Goal: Task Accomplishment & Management: Manage account settings

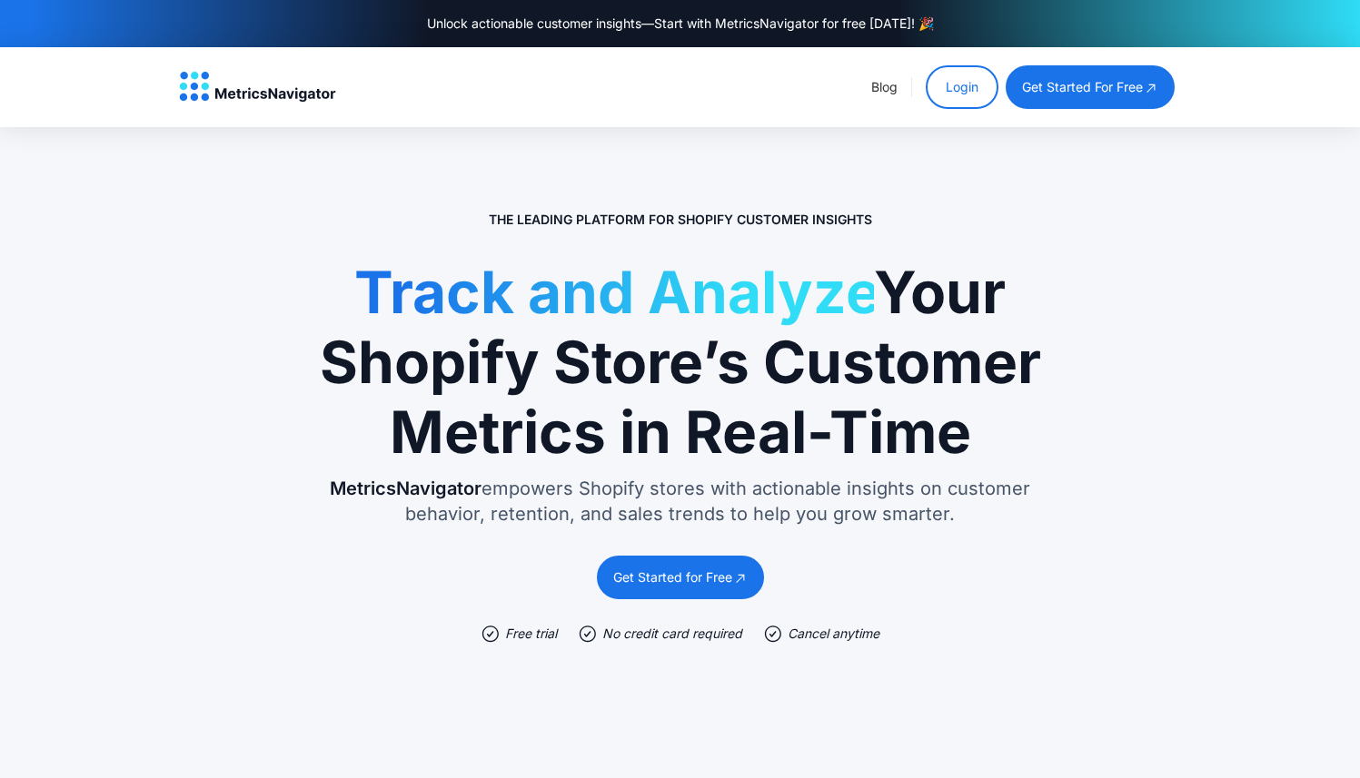
click at [959, 82] on link "Login" at bounding box center [961, 87] width 73 height 44
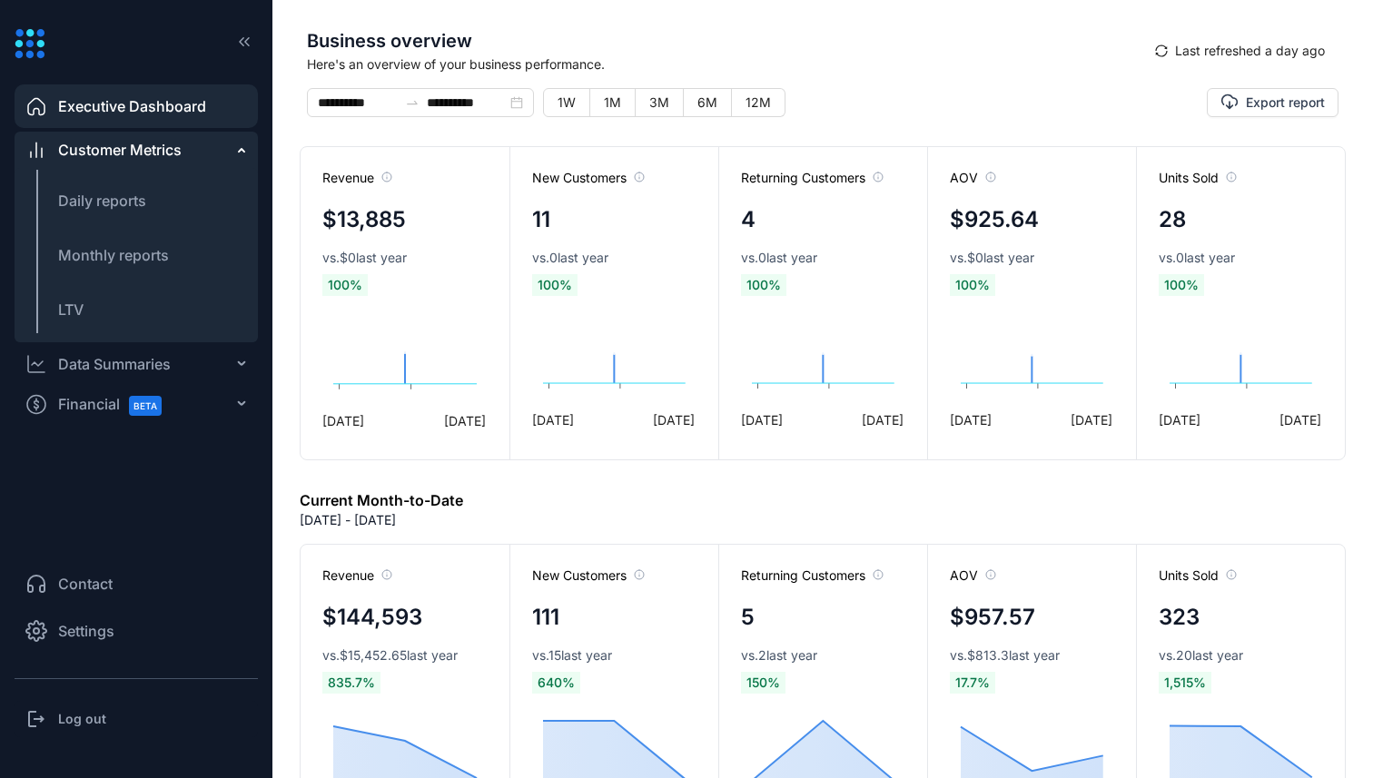
click at [98, 625] on span "Settings" at bounding box center [86, 631] width 56 height 22
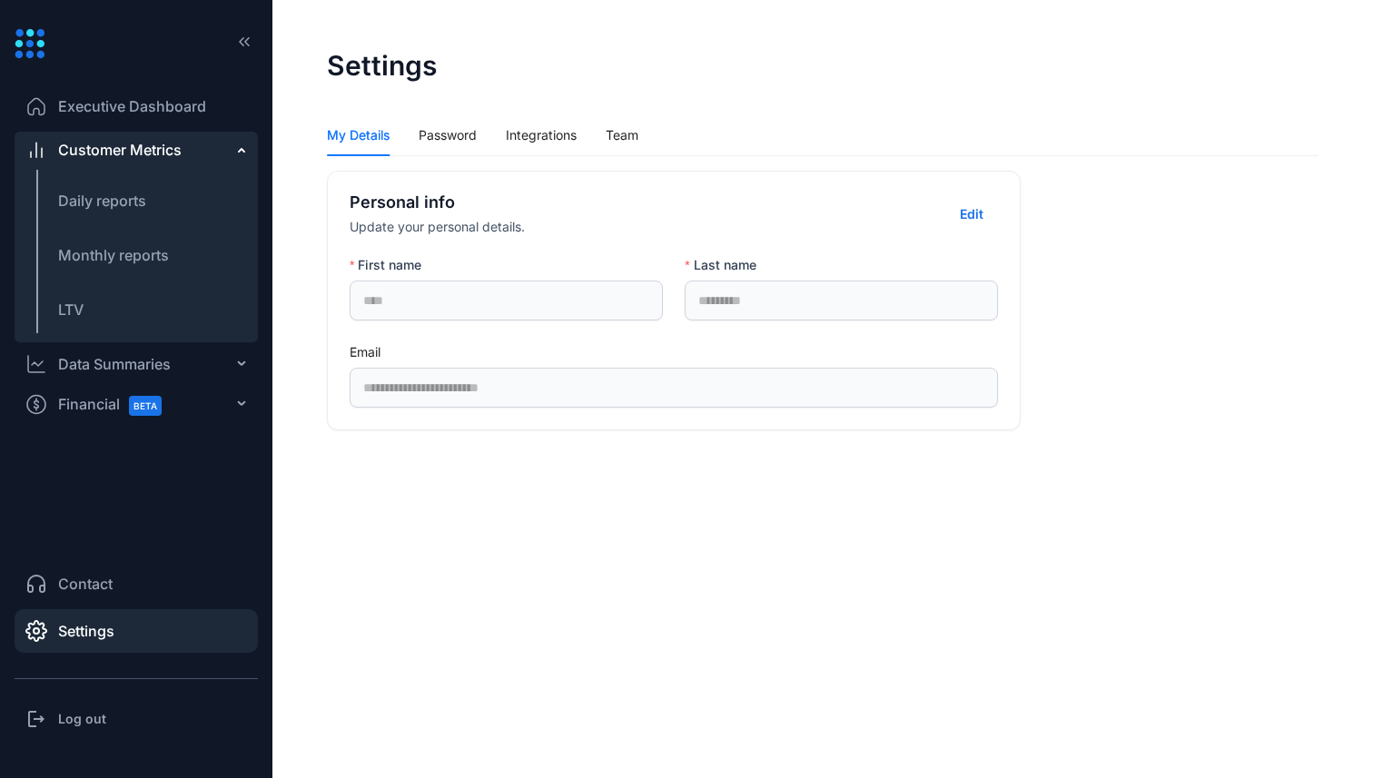
click at [76, 707] on div "Log out" at bounding box center [136, 719] width 243 height 36
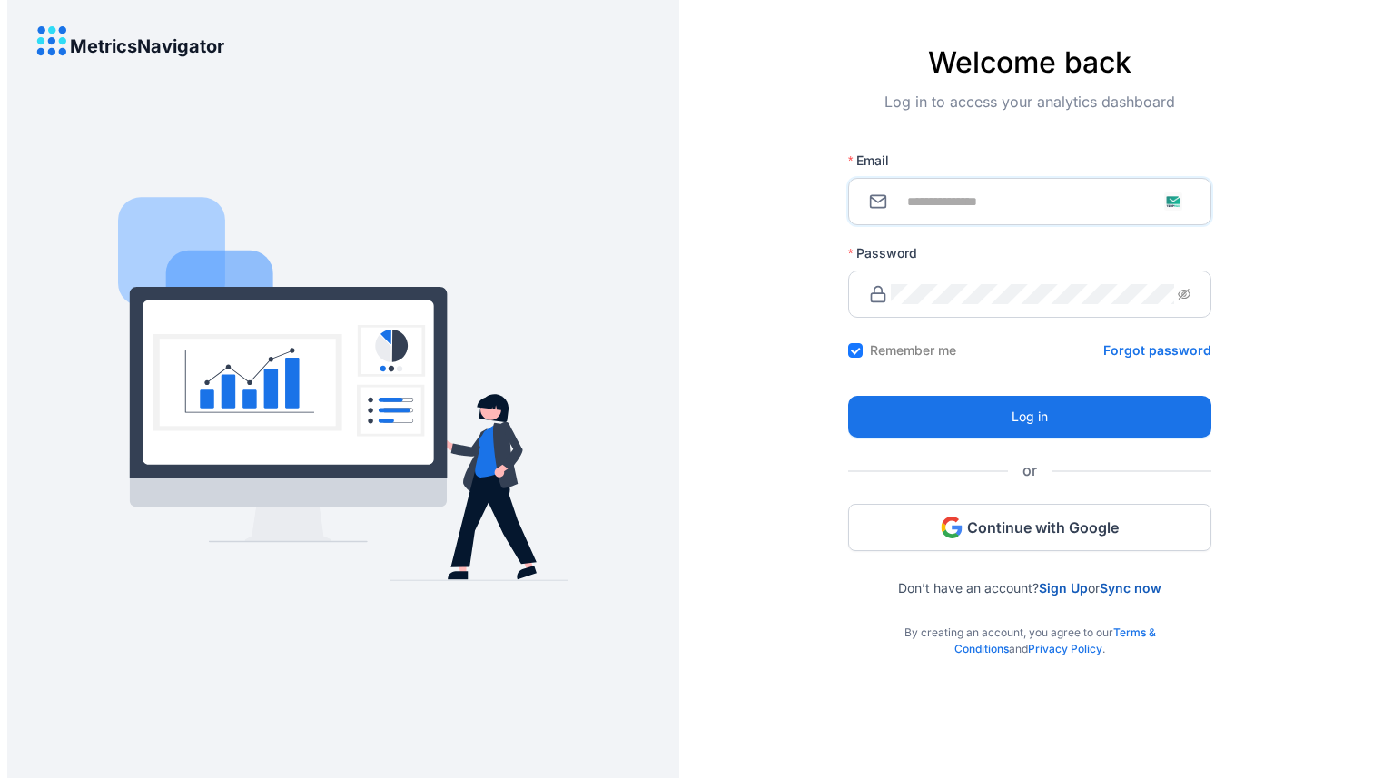
click at [964, 208] on input "Email" at bounding box center [1041, 202] width 300 height 20
type input "**********"
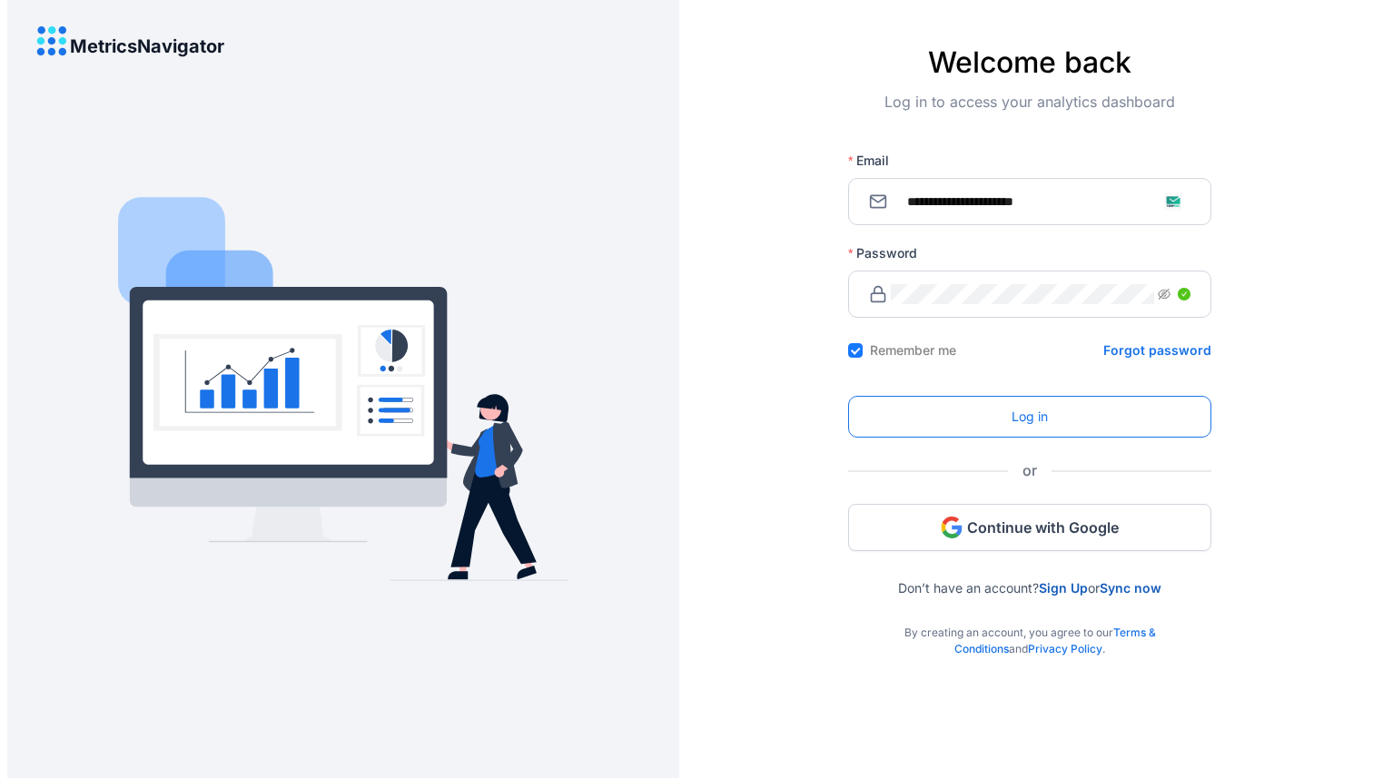
click at [966, 401] on button "Log in" at bounding box center [1029, 417] width 363 height 42
